Goal: Complete application form

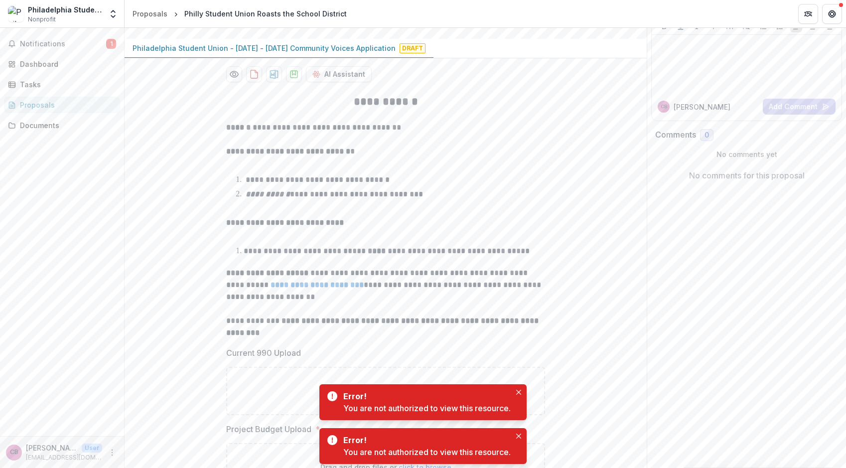
scroll to position [152, 0]
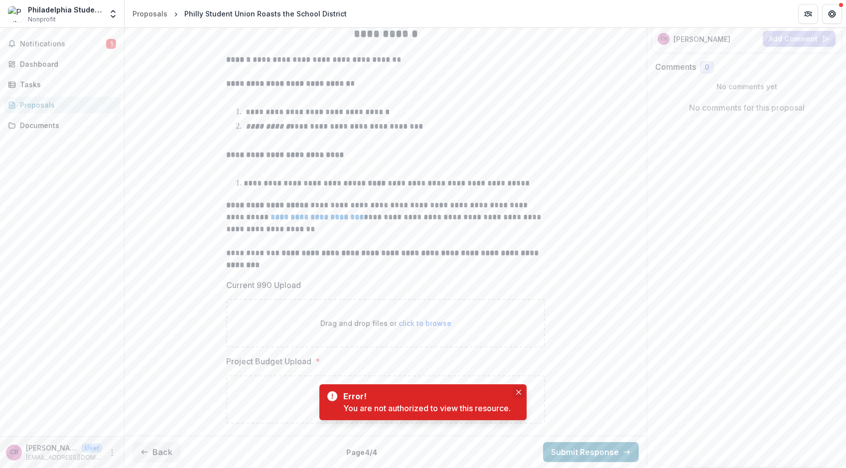
click at [520, 394] on button "Close" at bounding box center [518, 392] width 12 height 12
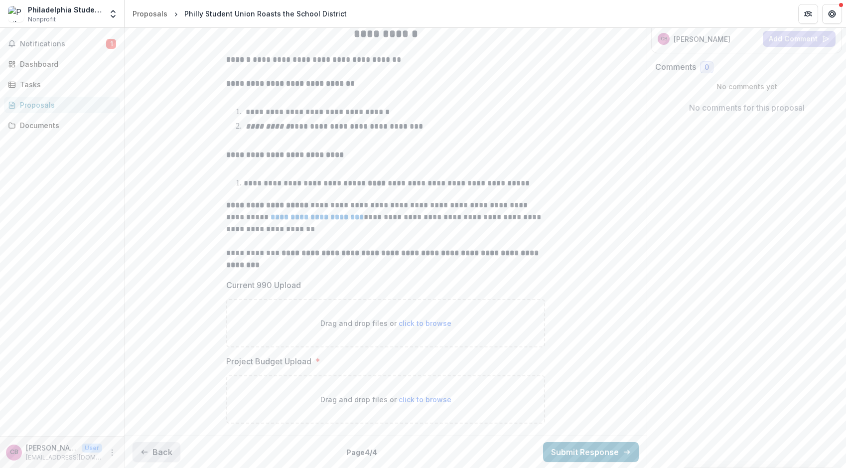
click at [155, 450] on button "Back" at bounding box center [156, 452] width 48 height 20
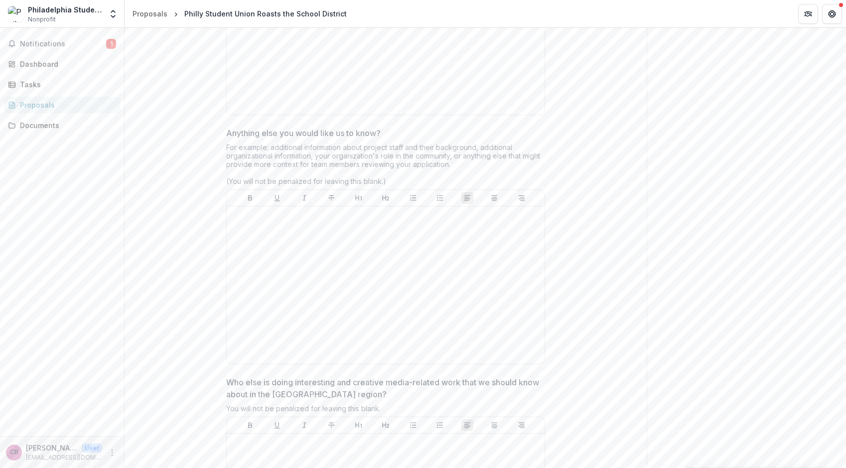
scroll to position [2595, 0]
click at [426, 236] on div at bounding box center [386, 283] width 310 height 149
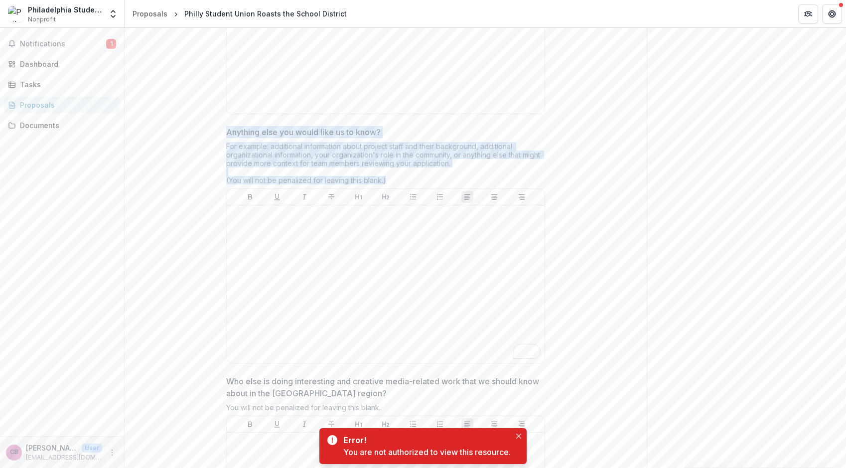
drag, startPoint x: 226, startPoint y: 133, endPoint x: 386, endPoint y: 183, distance: 167.4
click at [386, 183] on div "Anything else you would like us to know? For example: additional information ab…" at bounding box center [385, 246] width 319 height 241
copy div "Anything else you would like us to know? For example: additional information ab…"
